Goal: Task Accomplishment & Management: Manage account settings

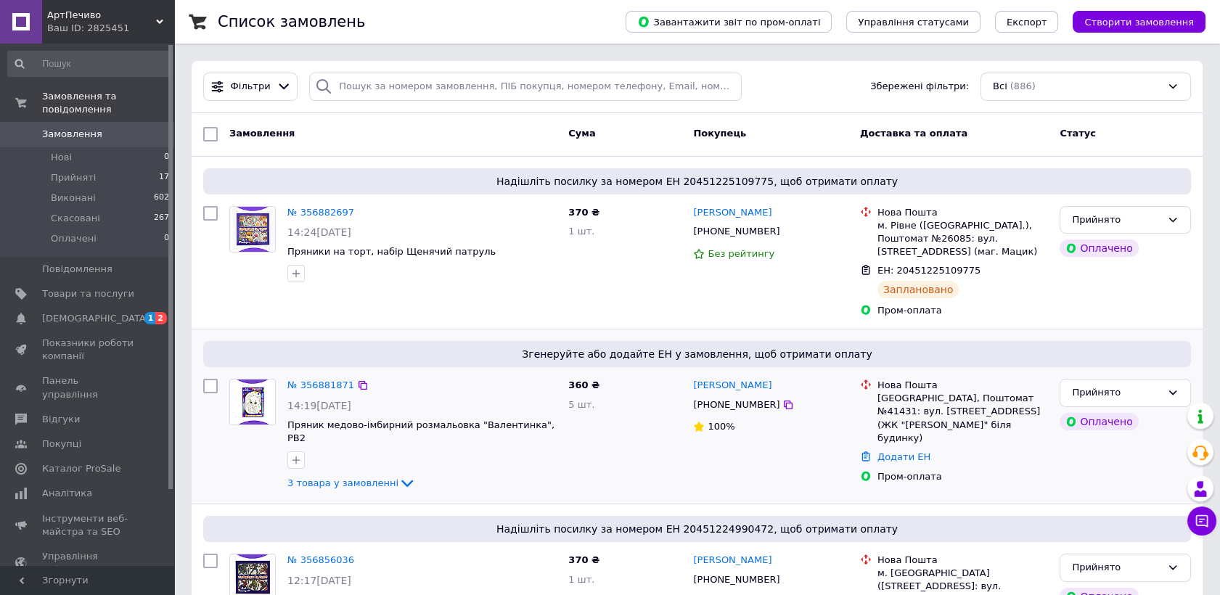
copy div "360 ₴ 5 шт. Анастасія Городова"
drag, startPoint x: 785, startPoint y: 386, endPoint x: 684, endPoint y: 386, distance: 100.9
click at [684, 386] on div "№ 356881871 14:19, 12.08.2025 Пряник медово-імбирний розмальовка "Валентинка", …" at bounding box center [697, 435] width 1000 height 125
click at [317, 216] on link "№ 356882697" at bounding box center [321, 212] width 67 height 11
click at [322, 386] on link "№ 356881871" at bounding box center [321, 385] width 67 height 11
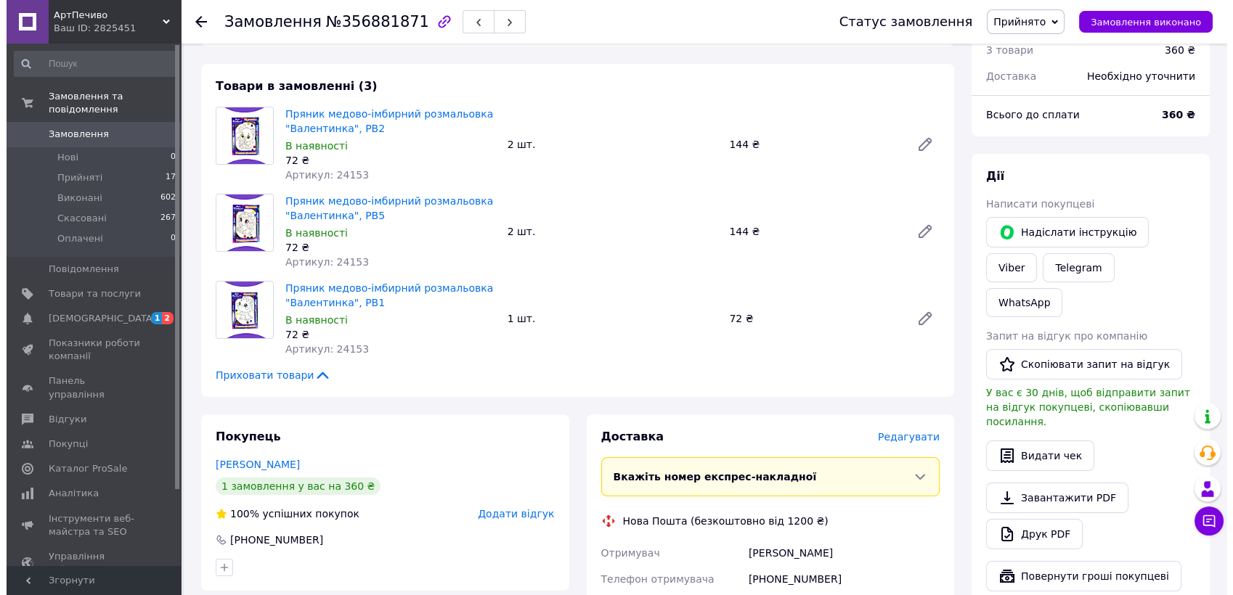
scroll to position [645, 0]
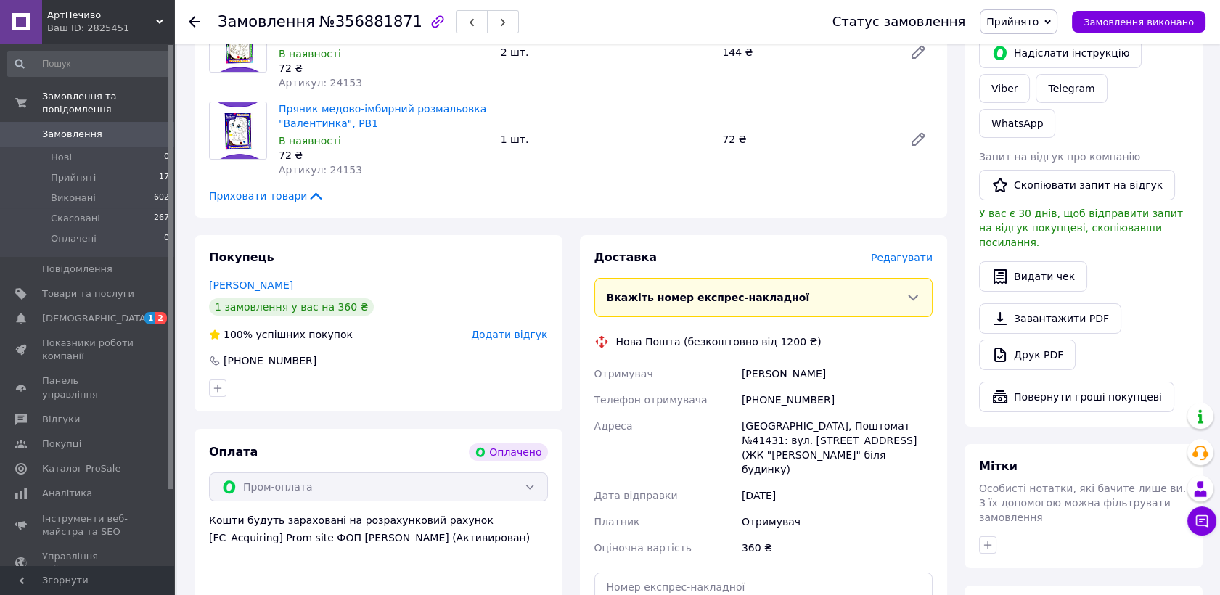
click at [902, 252] on span "Редагувати" at bounding box center [902, 258] width 62 height 12
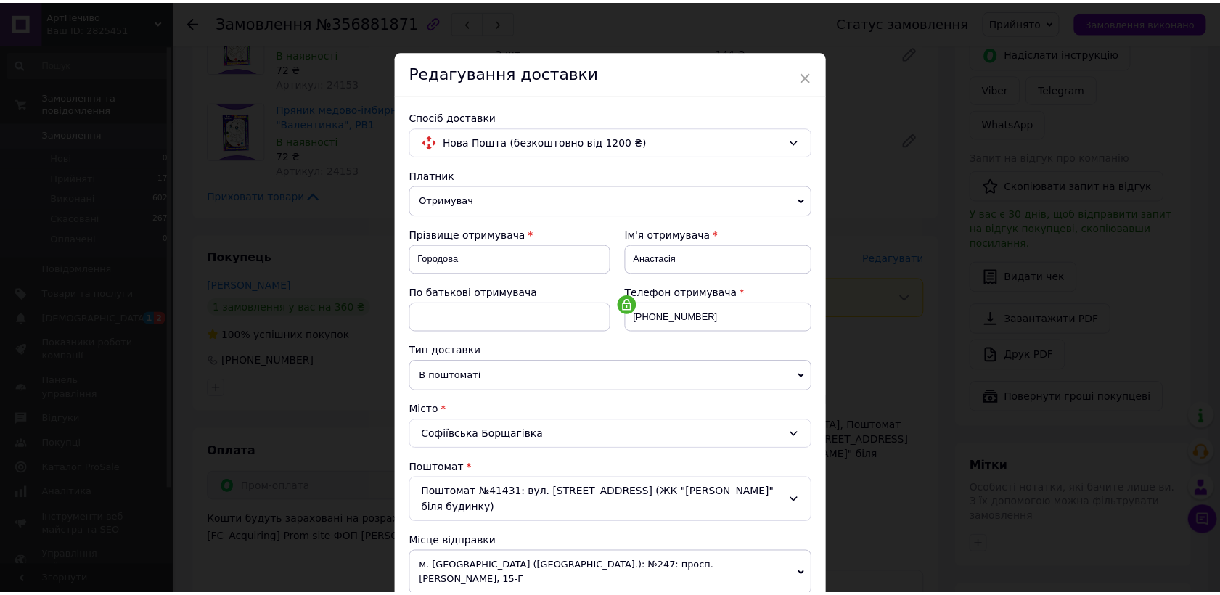
scroll to position [366, 0]
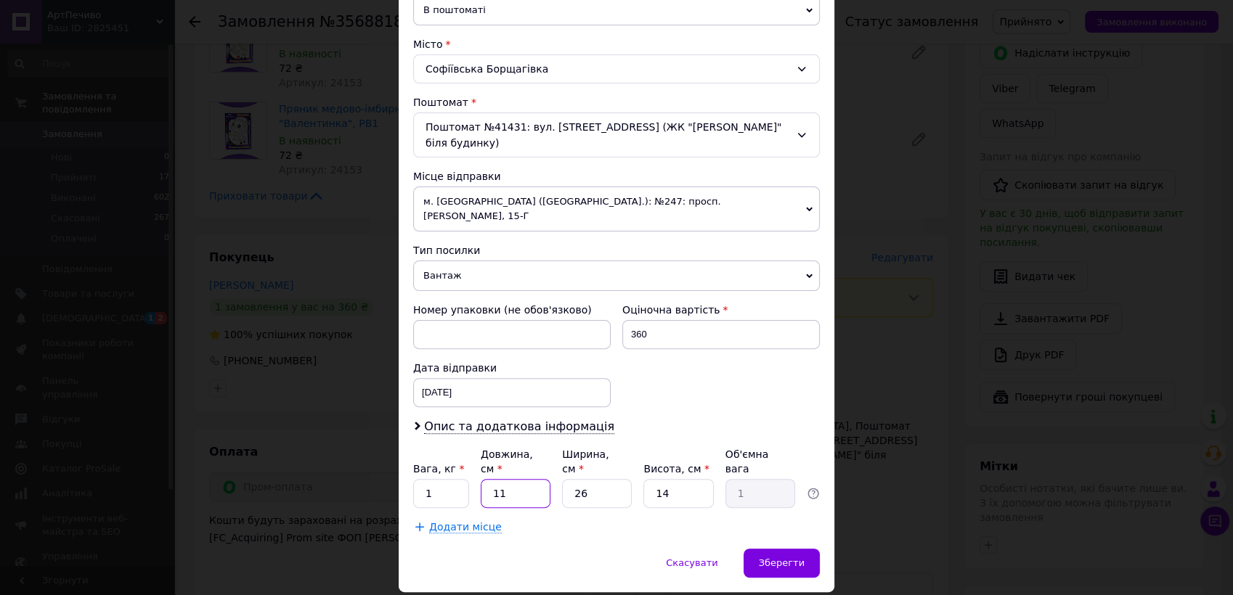
drag, startPoint x: 508, startPoint y: 446, endPoint x: 477, endPoint y: 446, distance: 31.2
click at [477, 447] on div "Вага, кг * 1 Довжина, см * 11 Ширина, см * 26 Висота, см * 14 Об'ємна вага 1" at bounding box center [616, 477] width 407 height 61
type input "2"
type input "0.18"
type input "23"
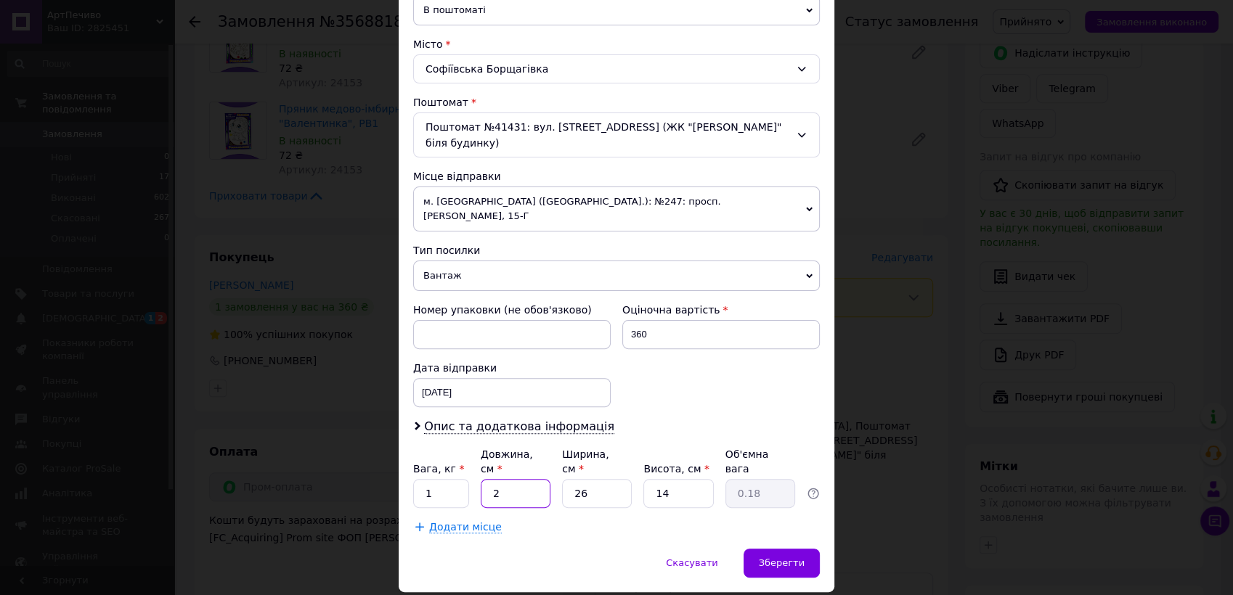
type input "2.09"
type input "23"
drag, startPoint x: 560, startPoint y: 447, endPoint x: 543, endPoint y: 447, distance: 16.7
click at [543, 447] on div "Вага, кг * 1 Довжина, см * 23 Ширина, см * 26 Висота, см * 14 Об'ємна вага 2.09" at bounding box center [616, 477] width 407 height 61
type input "2"
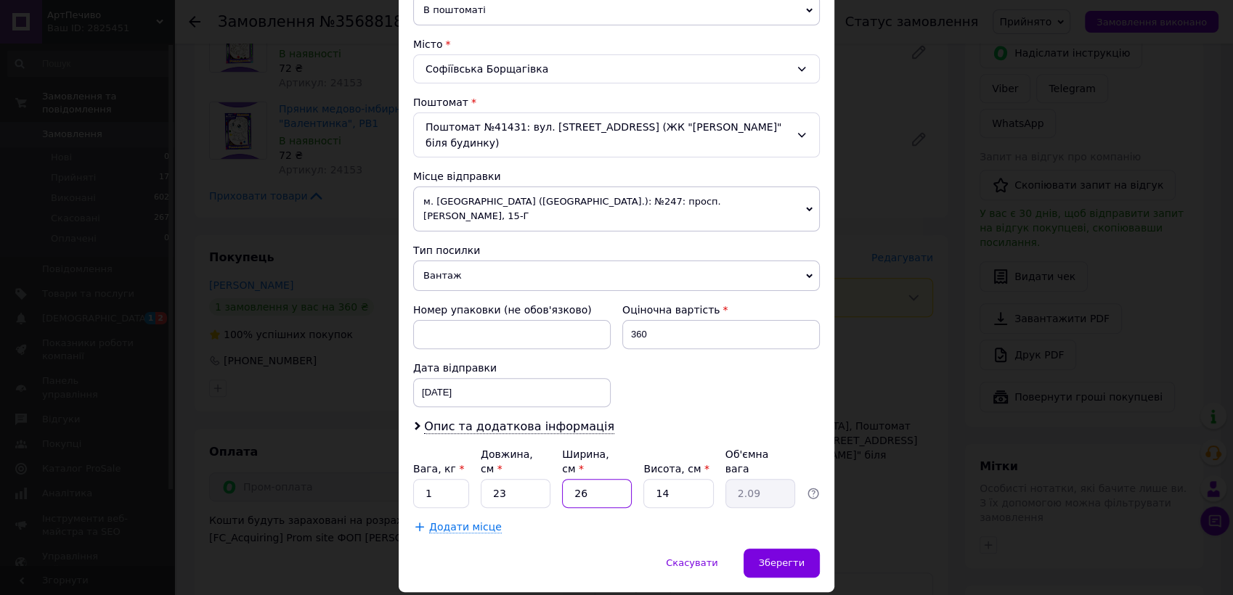
type input "0.16"
type input "23"
type input "1.85"
type input "23"
drag, startPoint x: 660, startPoint y: 446, endPoint x: 640, endPoint y: 446, distance: 19.6
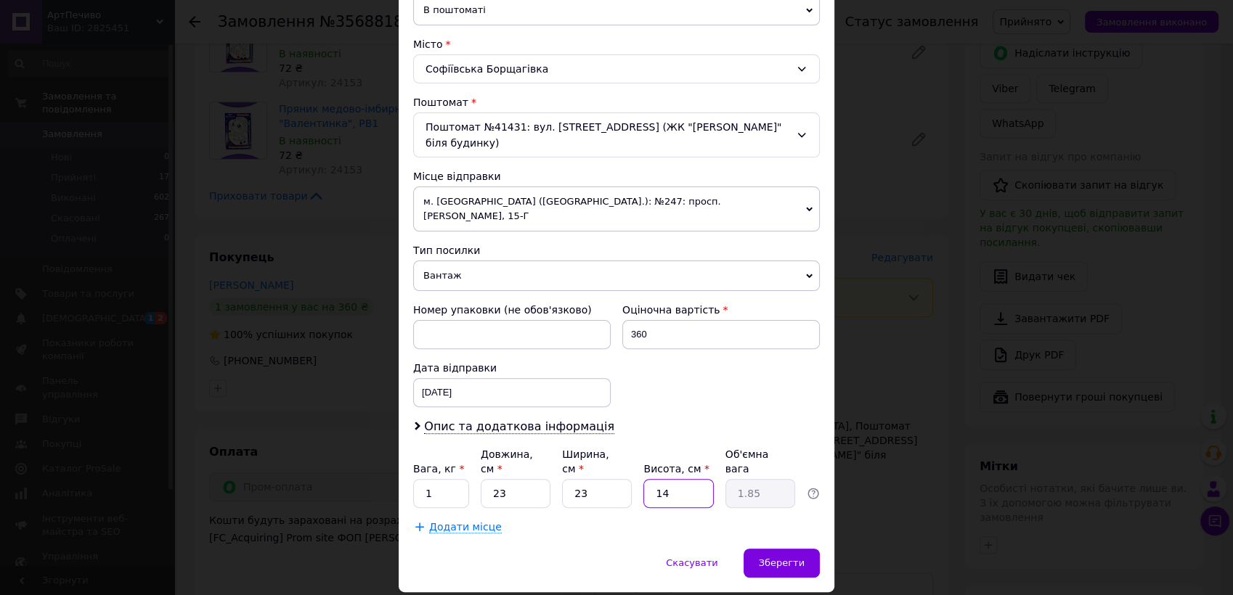
click at [640, 447] on div "Вага, кг * 1 Довжина, см * 23 Ширина, см * 23 Висота, см * 14 Об'ємна вага 1.85" at bounding box center [616, 477] width 407 height 61
type input "1"
type input "0.13"
type input "13"
type input "1.72"
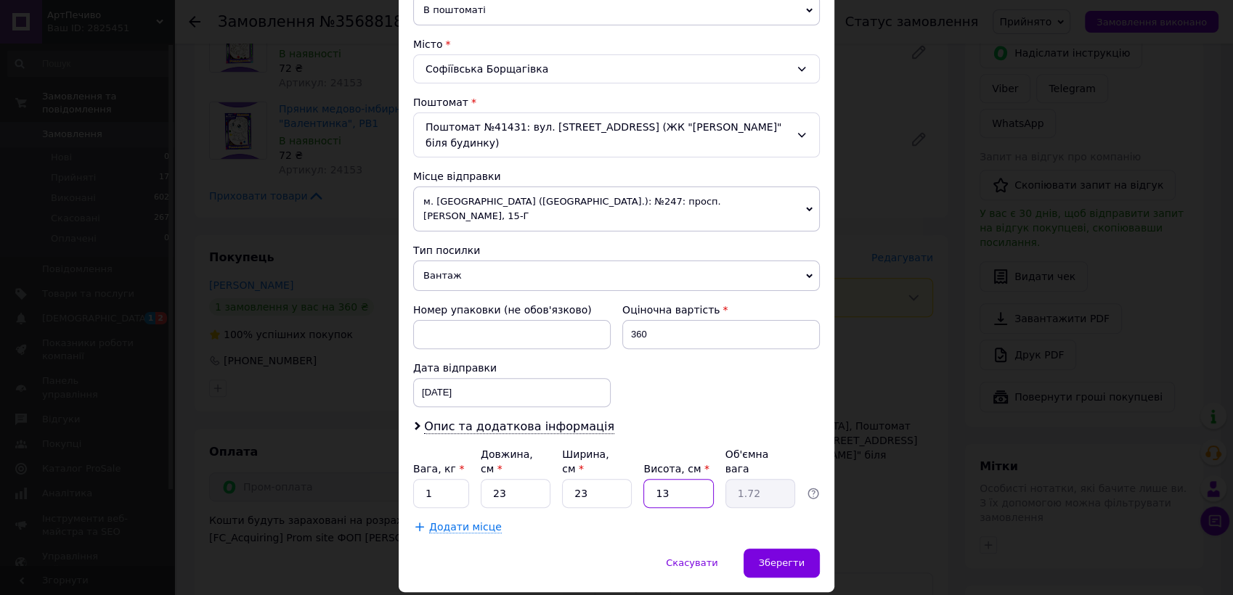
type input "13"
click at [542, 378] on div "12.08.2025 < 2025 > < Август > Пн Вт Ср Чт Пт Сб Вс 28 29 30 31 1 2 3 4 5 6 7 8…" at bounding box center [511, 392] width 197 height 29
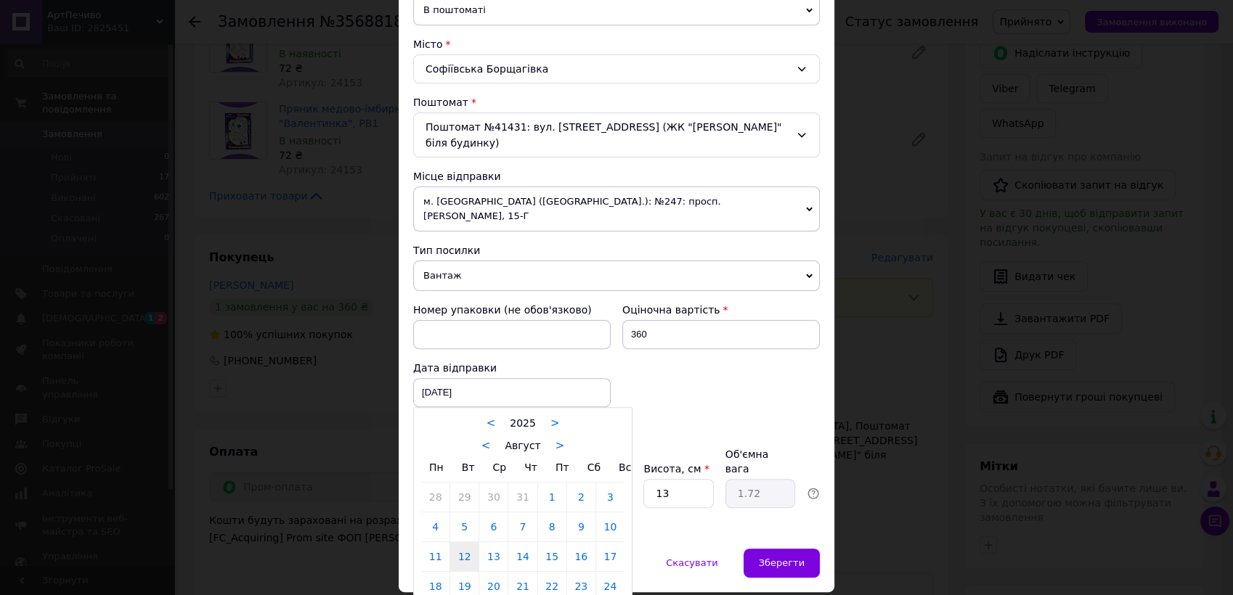
drag, startPoint x: 497, startPoint y: 521, endPoint x: 627, endPoint y: 523, distance: 130.7
click at [495, 542] on link "13" at bounding box center [493, 556] width 28 height 29
type input "13.08.2025"
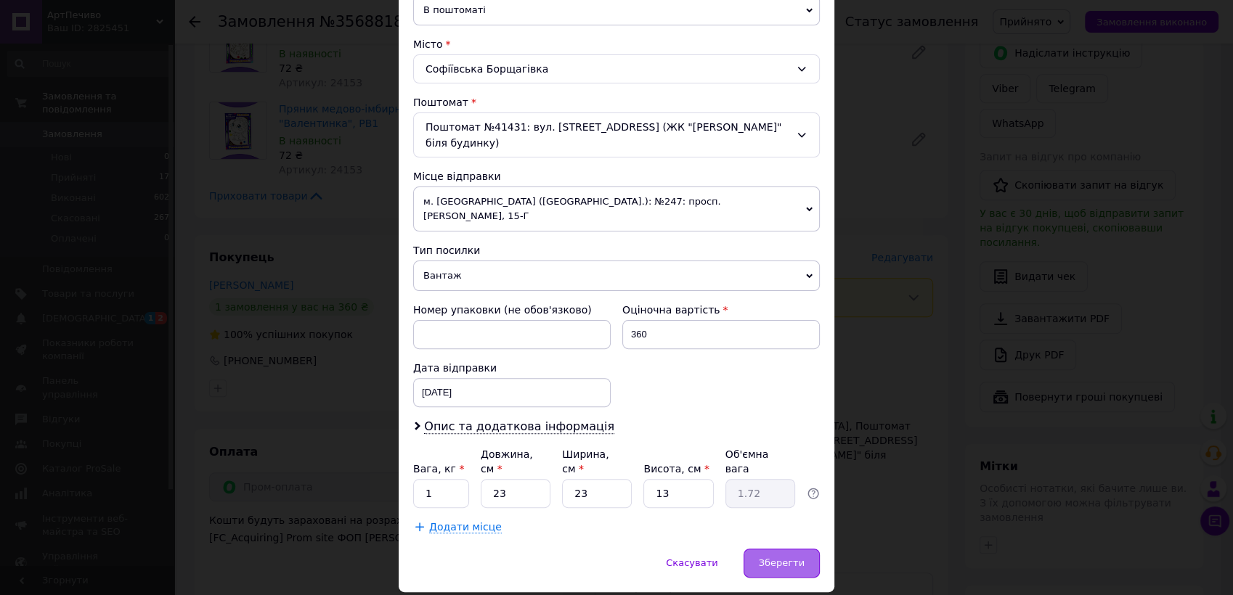
click at [767, 549] on div "Зберегти" at bounding box center [781, 563] width 76 height 29
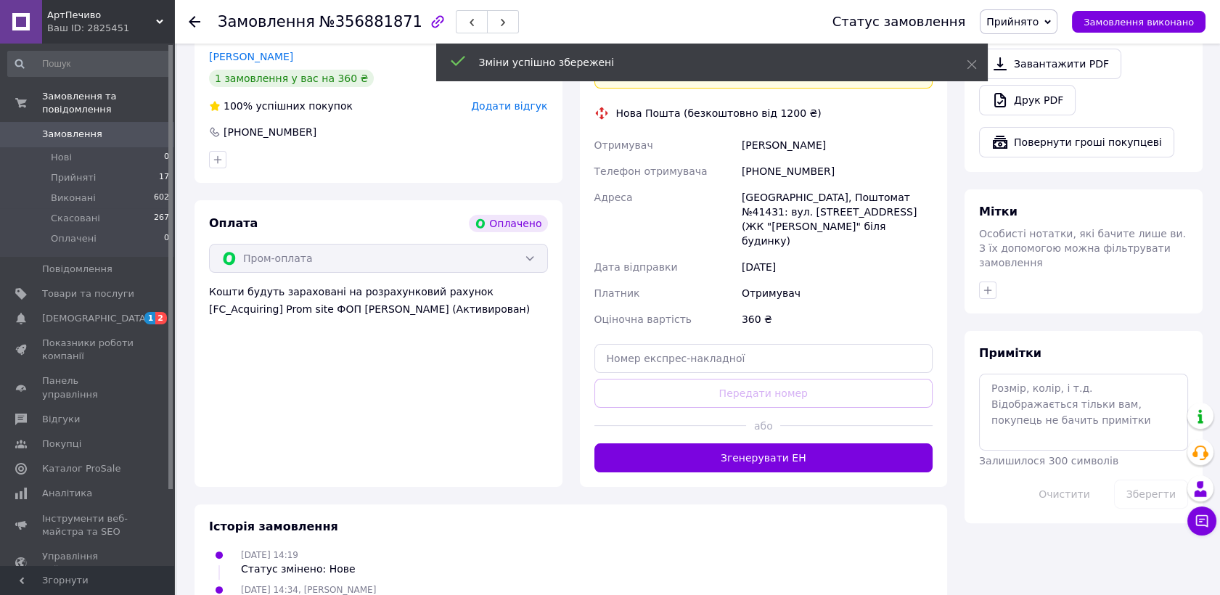
scroll to position [887, 0]
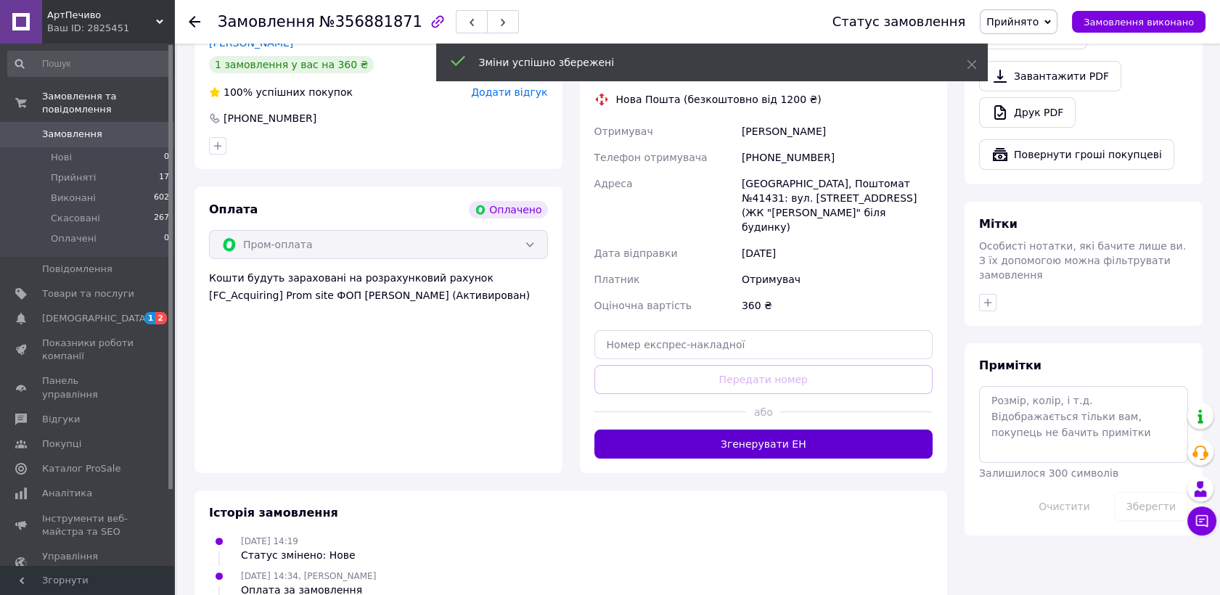
click at [780, 430] on button "Згенерувати ЕН" at bounding box center [764, 444] width 339 height 29
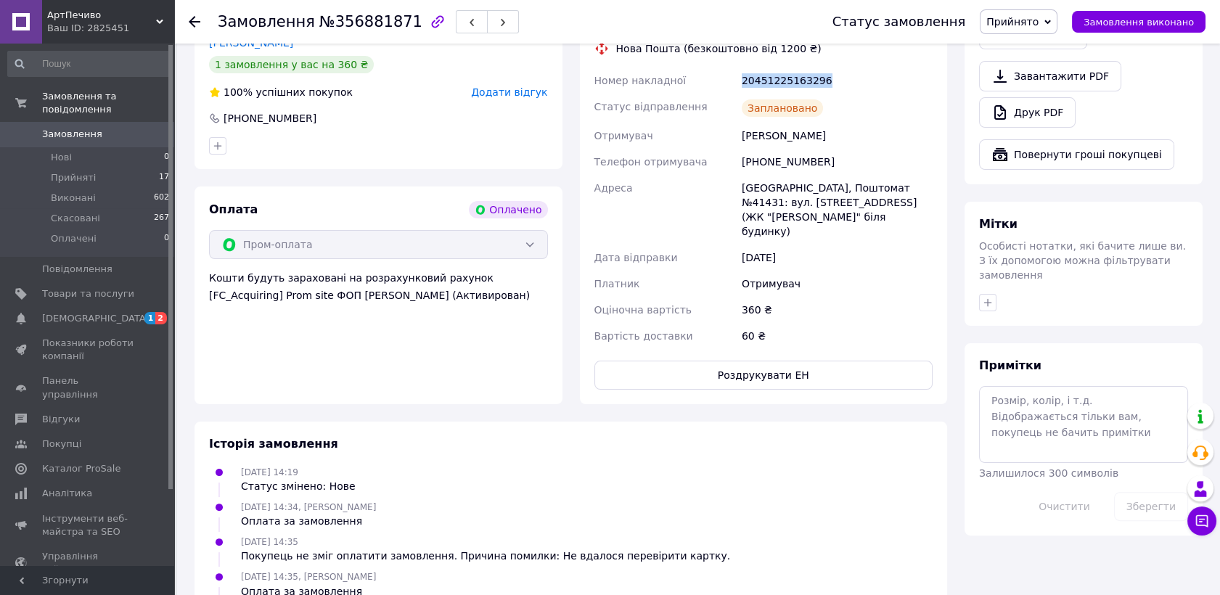
copy div "Номер накладної 20451225163296"
drag, startPoint x: 828, startPoint y: 67, endPoint x: 738, endPoint y: 65, distance: 90.8
click at [738, 68] on div "Номер накладної 20451225163296 Статус відправлення Заплановано Отримувач Городо…" at bounding box center [764, 209] width 345 height 282
